Goal: Communication & Community: Share content

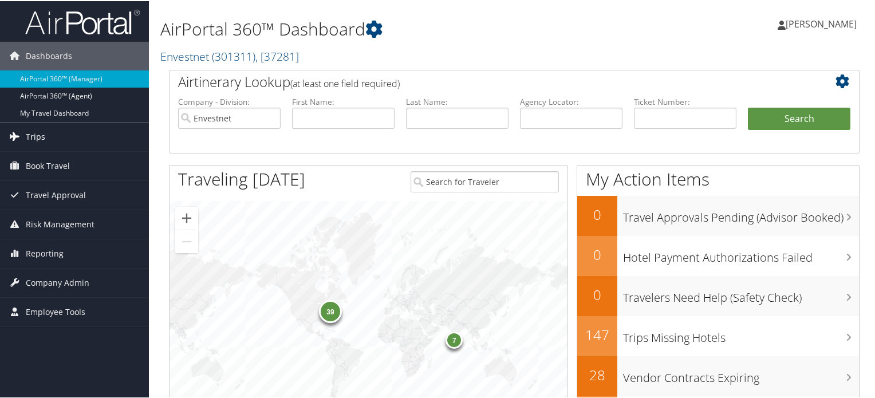
click at [34, 139] on span "Trips" at bounding box center [35, 135] width 19 height 29
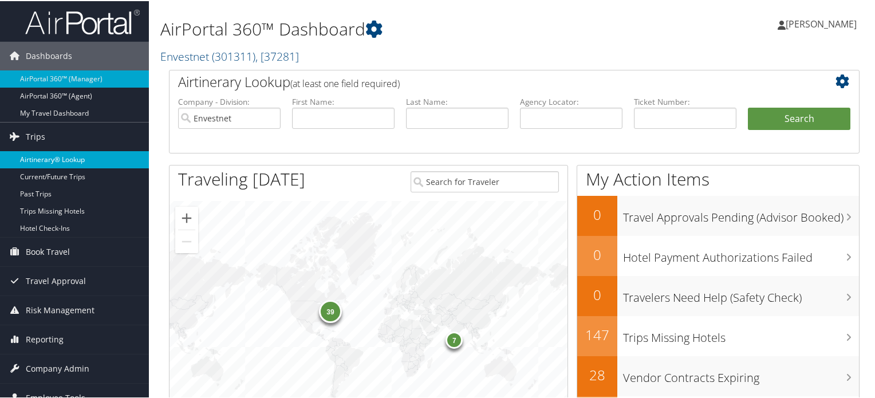
click at [74, 155] on link "Airtinerary® Lookup" at bounding box center [74, 158] width 149 height 17
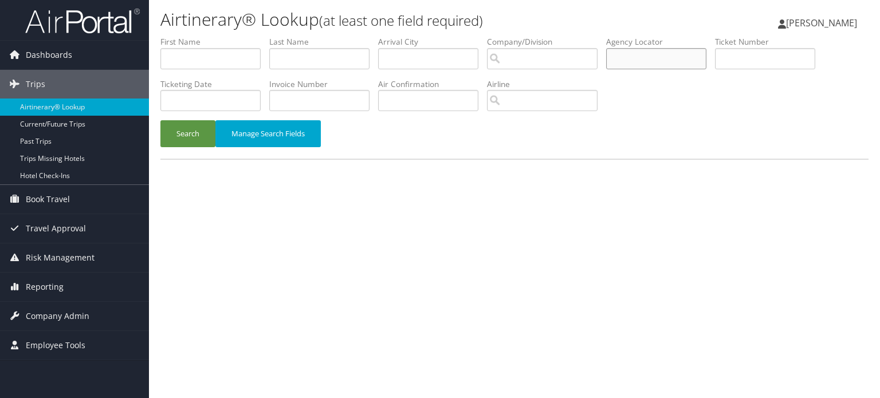
click at [656, 53] on input "text" at bounding box center [656, 58] width 100 height 21
paste input "DJD788"
click at [179, 132] on button "Search" at bounding box center [187, 133] width 55 height 27
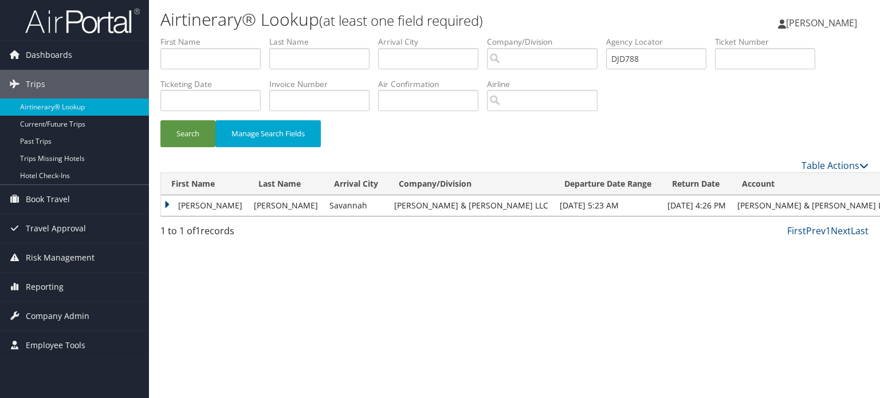
click at [166, 204] on td "MICHAEL" at bounding box center [204, 205] width 87 height 21
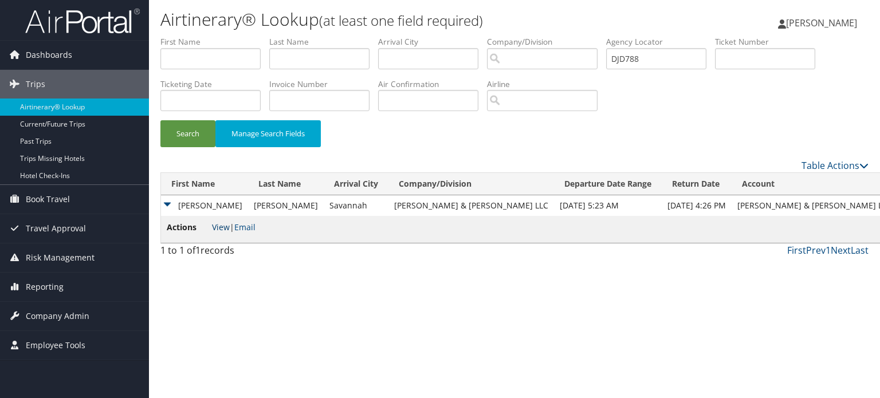
click at [221, 227] on link "View" at bounding box center [221, 227] width 18 height 11
drag, startPoint x: 660, startPoint y: 61, endPoint x: 478, endPoint y: 59, distance: 181.5
click at [476, 36] on ul "First Name Last Name Departure City Arrival City Company/Division Airport/City …" at bounding box center [514, 36] width 708 height 0
paste input "L3D6B"
click at [193, 136] on button "Search" at bounding box center [187, 133] width 55 height 27
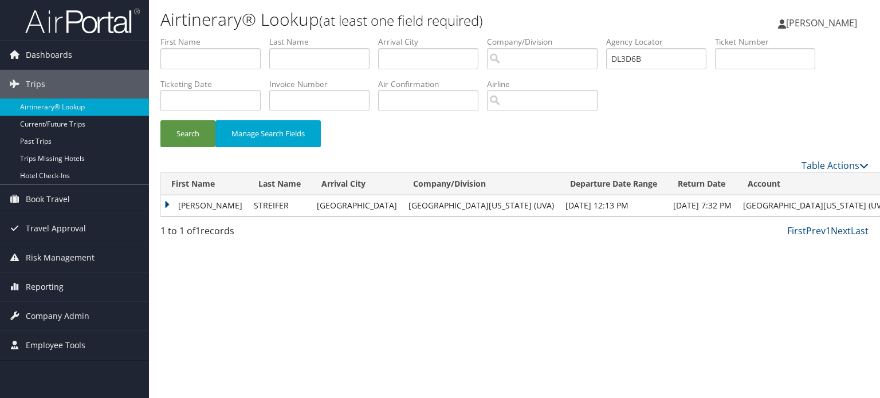
click at [166, 204] on td "ADRIANA CIARALLO" at bounding box center [204, 205] width 87 height 21
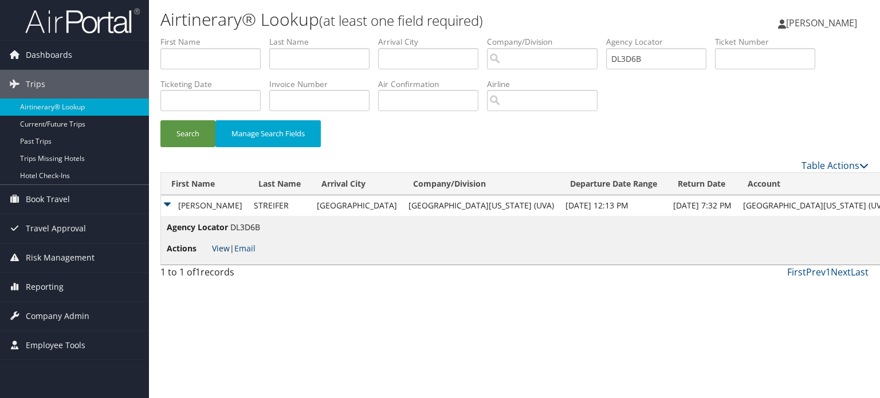
click at [218, 249] on link "View" at bounding box center [221, 248] width 18 height 11
drag, startPoint x: 674, startPoint y: 55, endPoint x: 513, endPoint y: 73, distance: 161.9
click at [498, 36] on ul "First Name Last Name Departure City Arrival City Company/Division Airport/City …" at bounding box center [514, 36] width 708 height 0
paste input "FKW"
type input "DL3FKW"
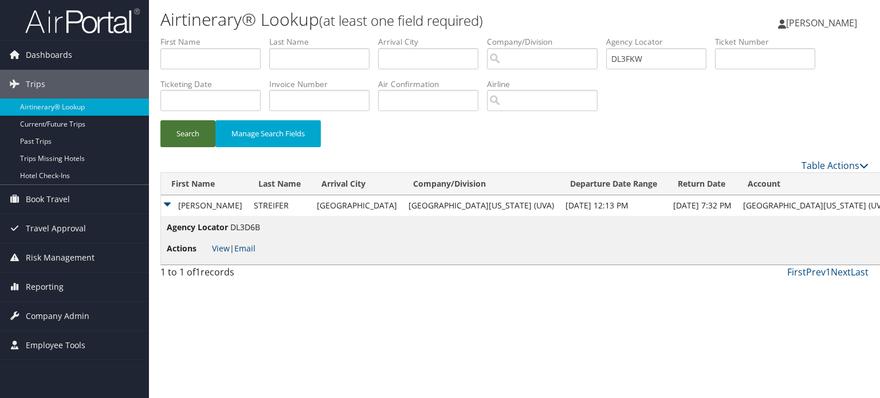
click at [190, 136] on button "Search" at bounding box center [187, 133] width 55 height 27
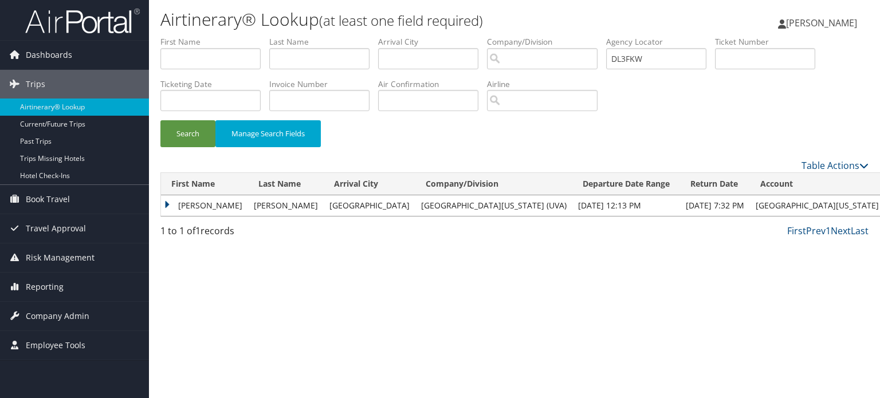
click at [167, 203] on td "RYAN PATRICK" at bounding box center [204, 205] width 87 height 21
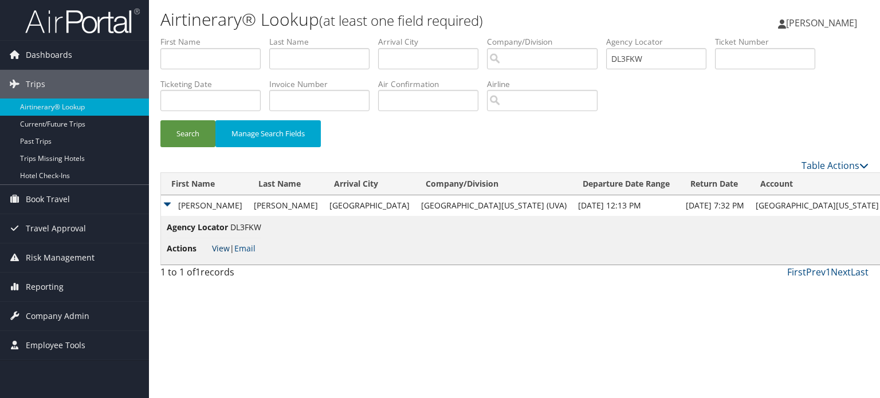
click at [224, 247] on link "View" at bounding box center [221, 248] width 18 height 11
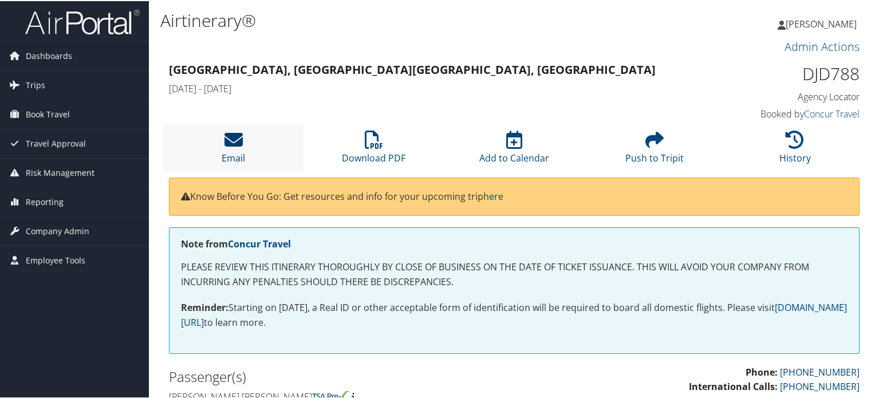
click at [231, 137] on icon at bounding box center [233, 138] width 18 height 18
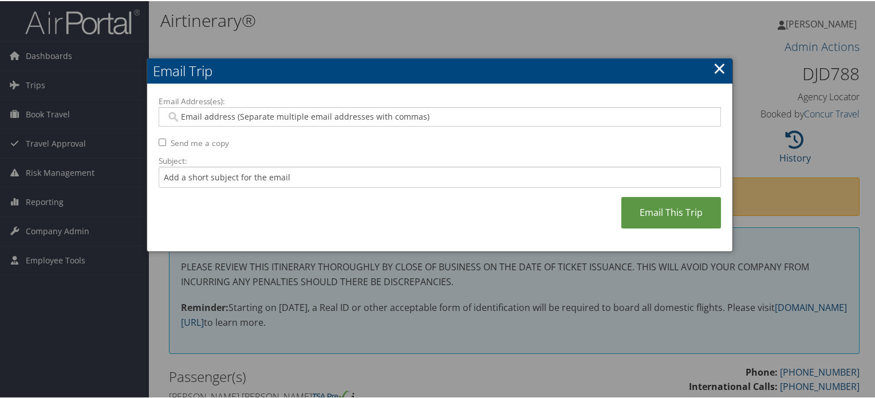
drag, startPoint x: 255, startPoint y: 113, endPoint x: 262, endPoint y: 115, distance: 6.5
click at [255, 112] on input "Email Address(es):" at bounding box center [439, 115] width 547 height 11
paste input "MORTIGOZA@BRASFIELDGORRIE.COM"
type input "MORTIGOZA@BRASFIELDGORRIE.COM"
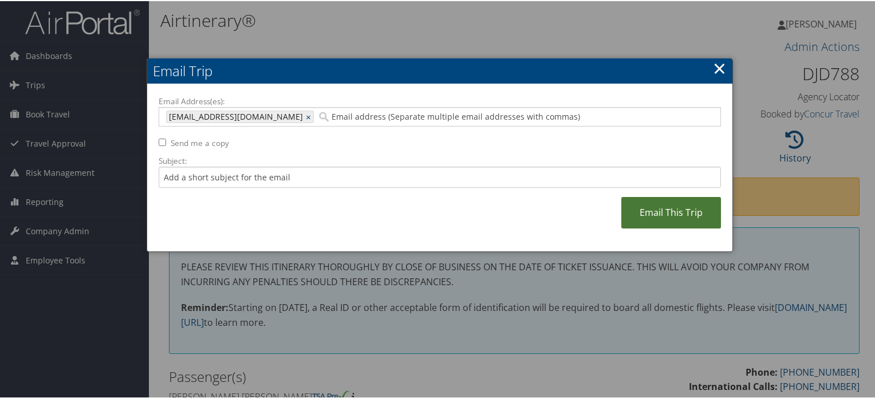
click at [661, 214] on link "Email This Trip" at bounding box center [671, 211] width 100 height 31
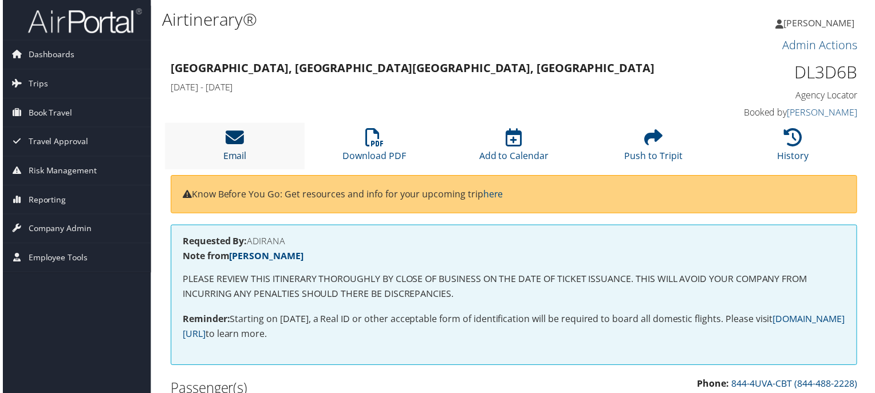
click at [234, 138] on icon at bounding box center [233, 138] width 18 height 18
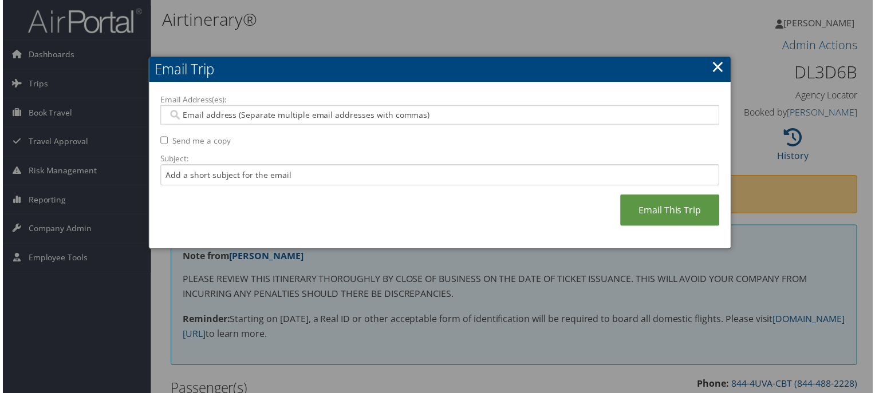
click at [415, 111] on input "Email Address(es):" at bounding box center [439, 115] width 547 height 11
paste input "ACS6H@VIRGINIA.EDU"
type input "ACS6H@VIRGINIA.EDU"
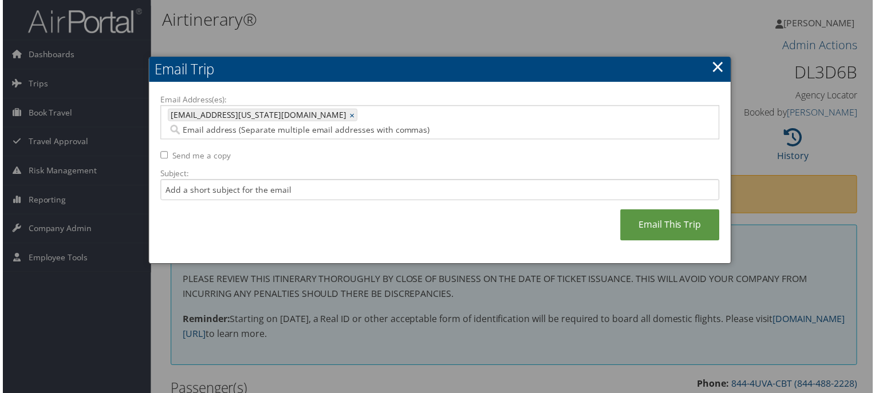
paste input "ADRISTREIFER@SBCGLOBAL.NET"
type input "ADRISTREIFER@SBCGLOBAL.NET"
type input "ACS6H@VIRGINIA.EDU, ADRISTREIFER@SBCGLOBAL.NET"
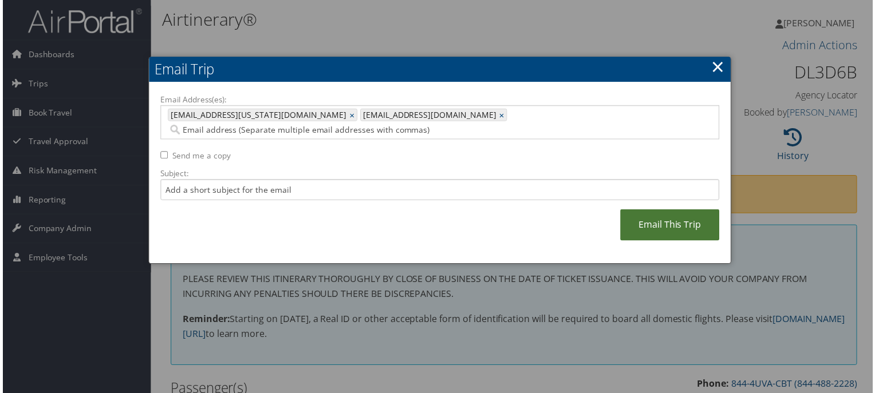
click at [671, 211] on link "Email This Trip" at bounding box center [671, 226] width 100 height 31
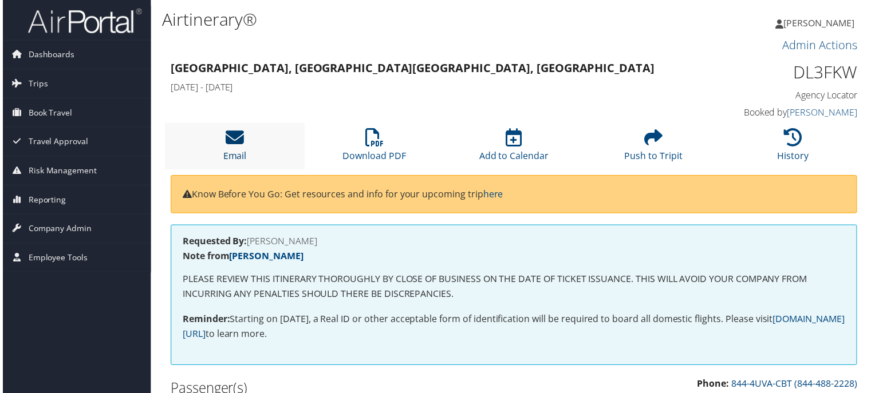
click at [240, 134] on icon at bounding box center [233, 138] width 18 height 18
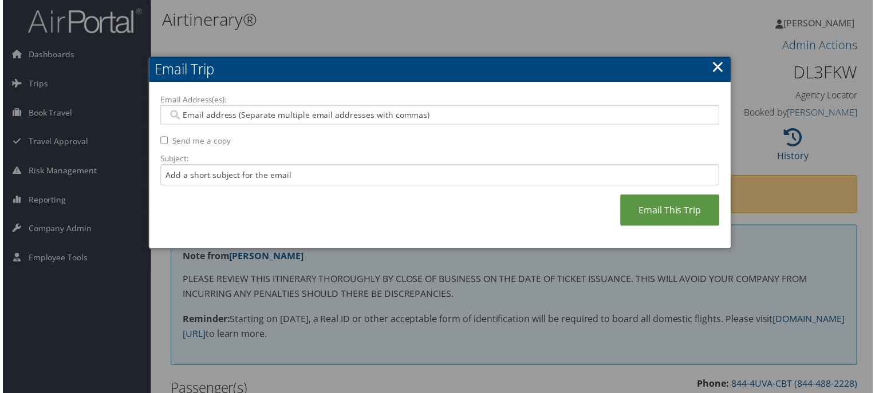
click at [281, 110] on input "Email Address(es):" at bounding box center [439, 115] width 547 height 11
click at [282, 115] on input "Email Address(es):" at bounding box center [439, 115] width 547 height 11
paste input "[EMAIL_ADDRESS][US_STATE][DOMAIN_NAME]"
type input "[EMAIL_ADDRESS][US_STATE][DOMAIN_NAME]"
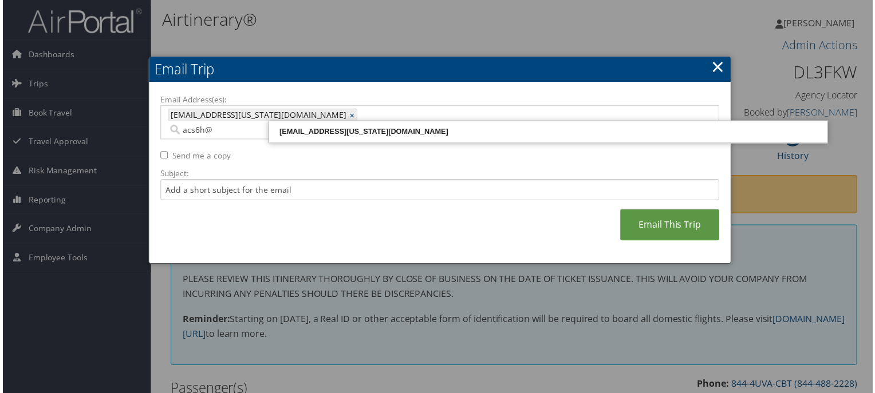
paste input "[US_STATE][DOMAIN_NAME]"
type input "[EMAIL_ADDRESS][US_STATE][DOMAIN_NAME]"
type input "[EMAIL_ADDRESS][US_STATE][DOMAIN_NAME], [EMAIL_ADDRESS][US_STATE][DOMAIN_NAME]"
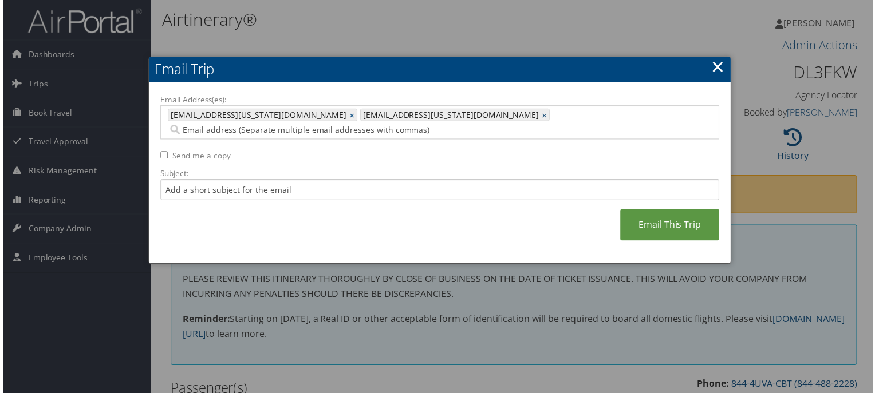
click at [542, 115] on link "×" at bounding box center [545, 115] width 7 height 11
type input "[EMAIL_ADDRESS][US_STATE][DOMAIN_NAME]"
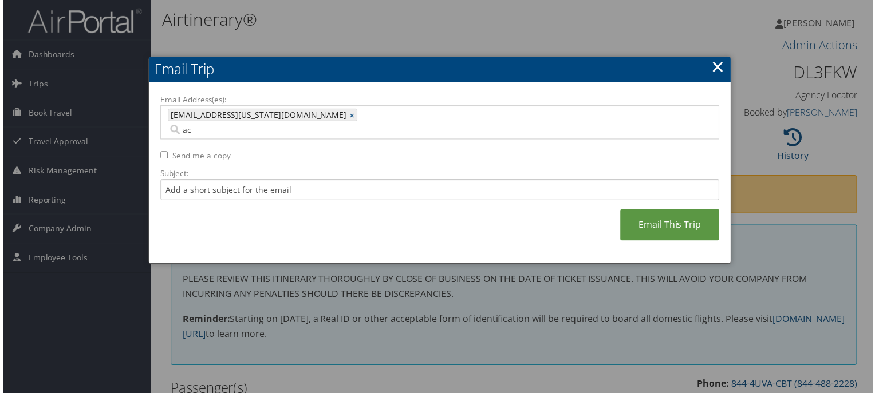
type input "acs"
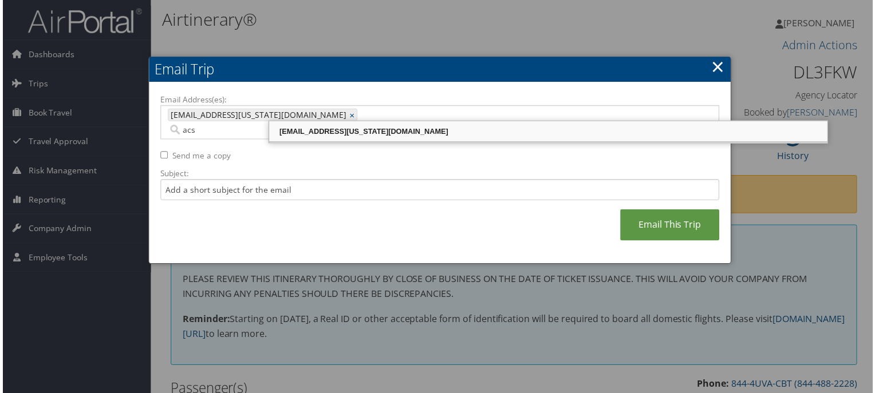
click at [419, 128] on div "[EMAIL_ADDRESS][US_STATE][DOMAIN_NAME]" at bounding box center [549, 132] width 558 height 11
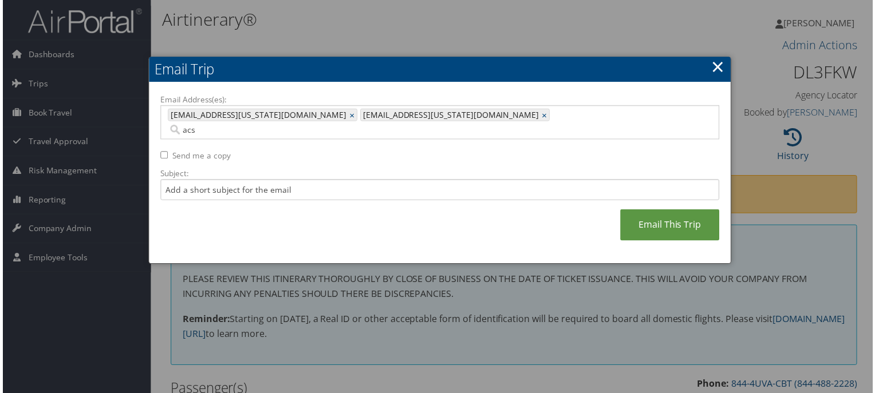
type input "[EMAIL_ADDRESS][US_STATE][DOMAIN_NAME], [EMAIL_ADDRESS][US_STATE][DOMAIN_NAME]"
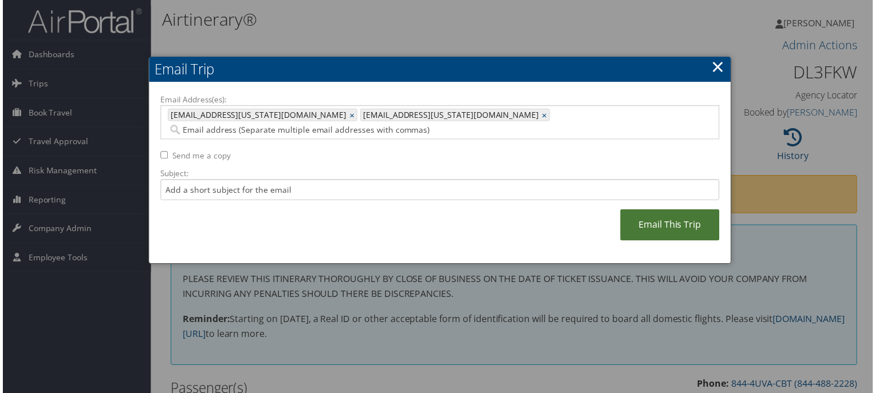
click at [649, 212] on link "Email This Trip" at bounding box center [671, 226] width 100 height 31
